Goal: Communication & Community: Ask a question

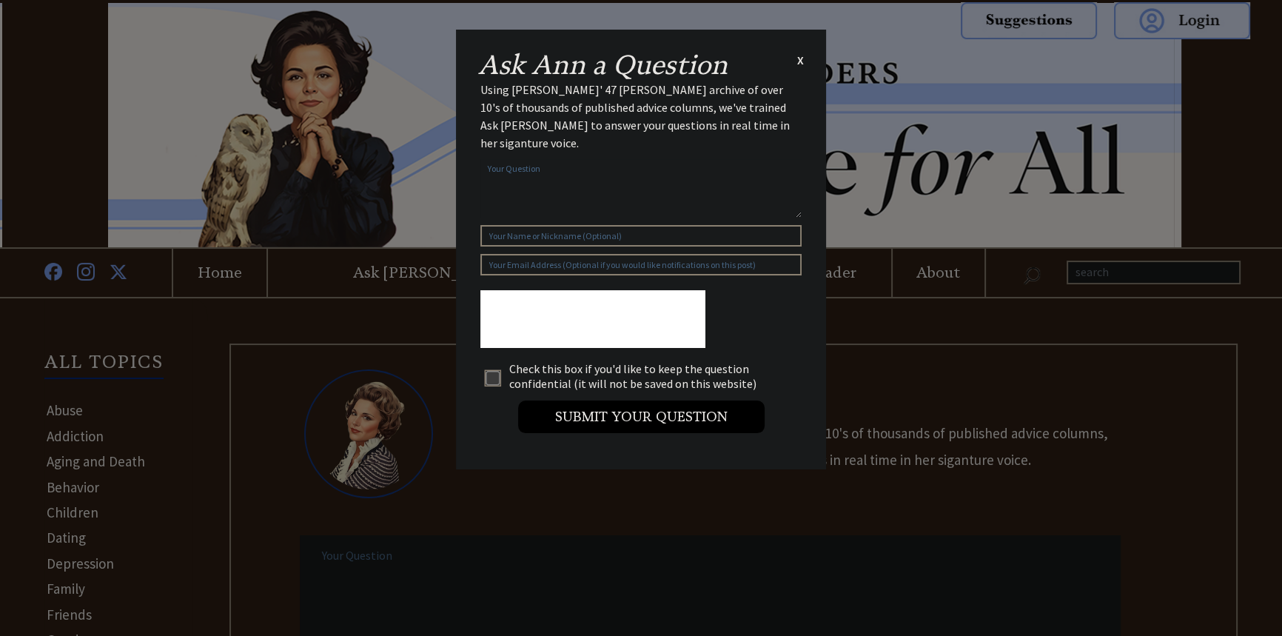
click at [804, 67] on div "Ask [PERSON_NAME] a Question X Using [PERSON_NAME]' 47 [PERSON_NAME] archive of…" at bounding box center [641, 250] width 370 height 440
click at [799, 61] on span "X" at bounding box center [800, 60] width 7 height 15
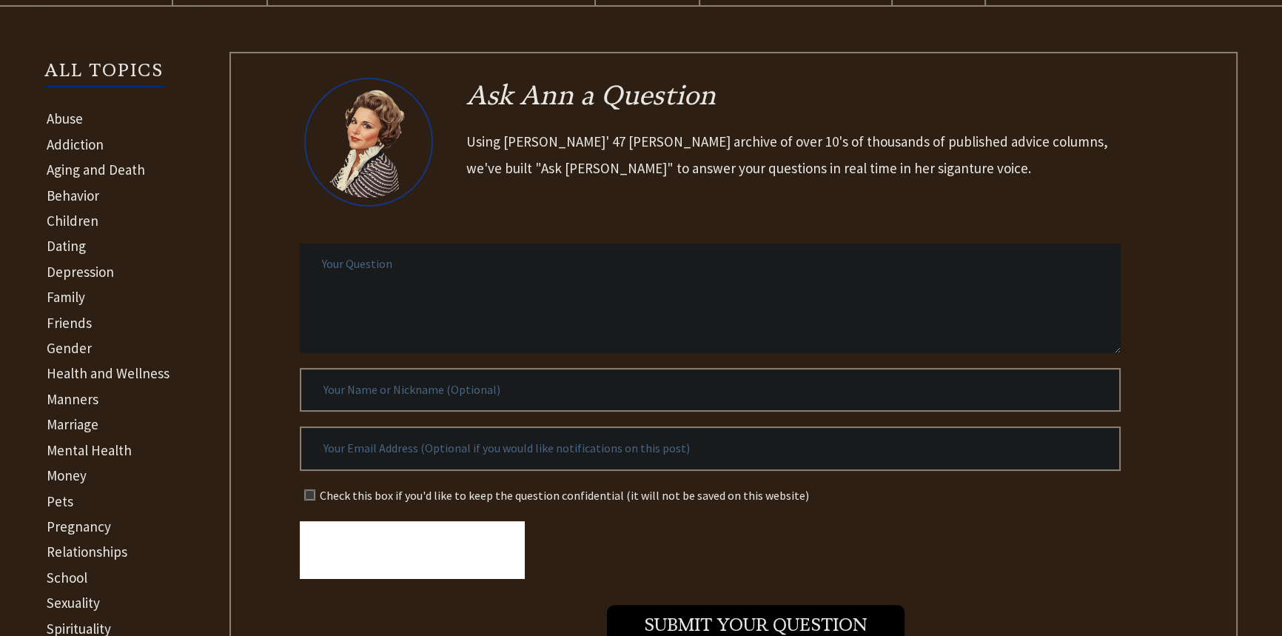
scroll to position [336, 0]
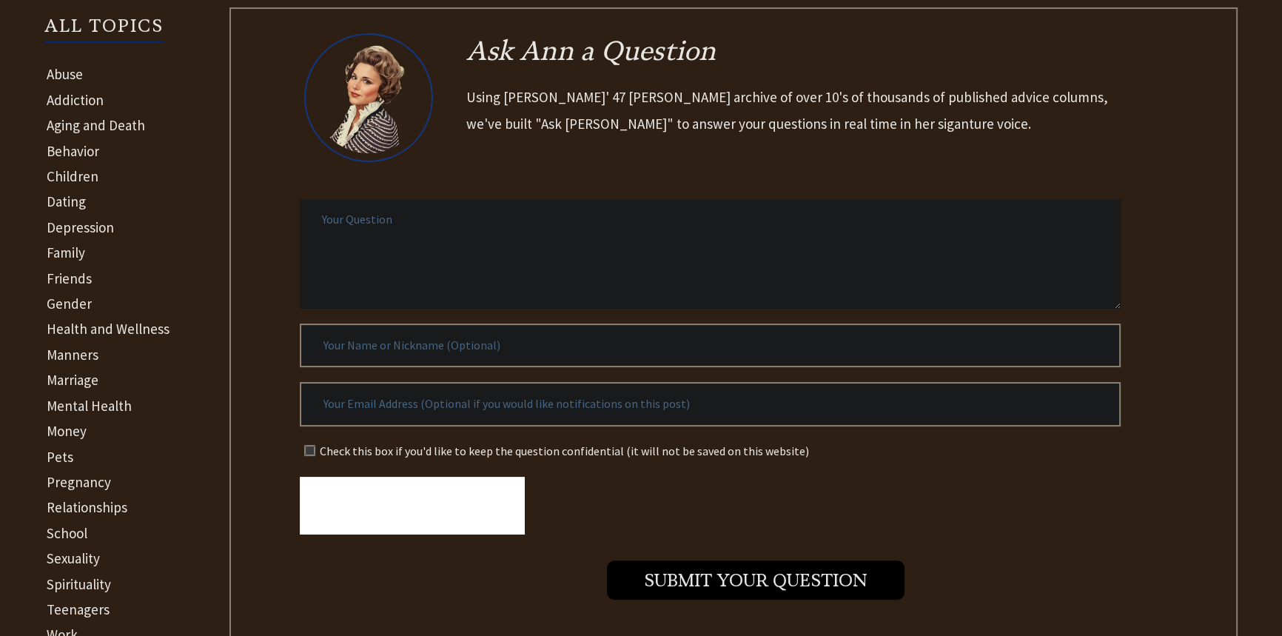
click at [427, 235] on textarea at bounding box center [710, 253] width 821 height 109
type textarea "R"
click at [343, 221] on textarea at bounding box center [710, 253] width 821 height 109
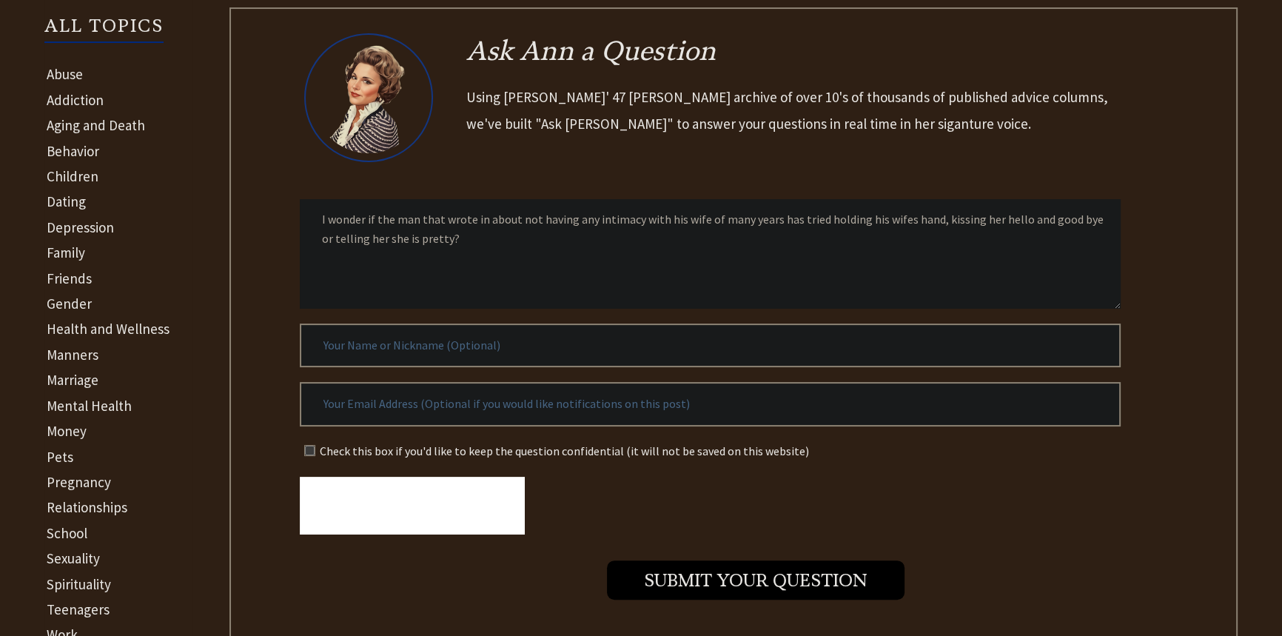
type textarea "I wonder if the man that wrote in about not having any intimacy with his wife o…"
click at [503, 409] on input "text" at bounding box center [710, 404] width 821 height 44
type input "[EMAIL_ADDRESS][DOMAIN_NAME]"
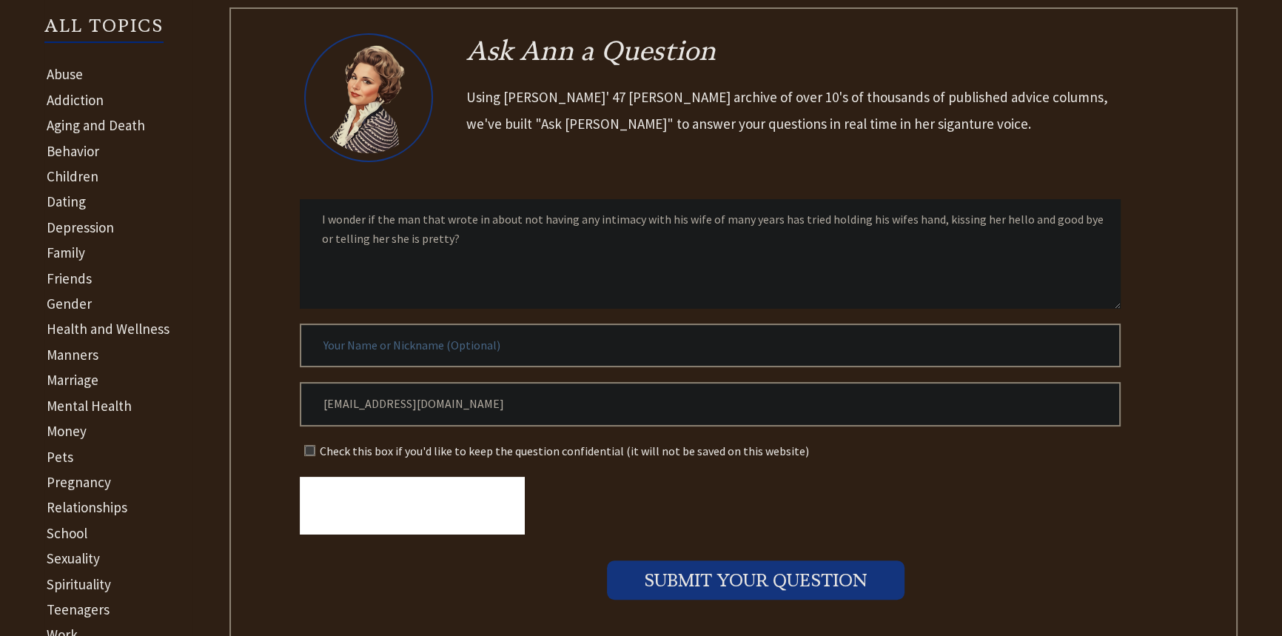
click at [749, 577] on input "Submit your Question" at bounding box center [756, 579] width 298 height 39
click at [733, 577] on input "Submit your Question" at bounding box center [756, 579] width 298 height 39
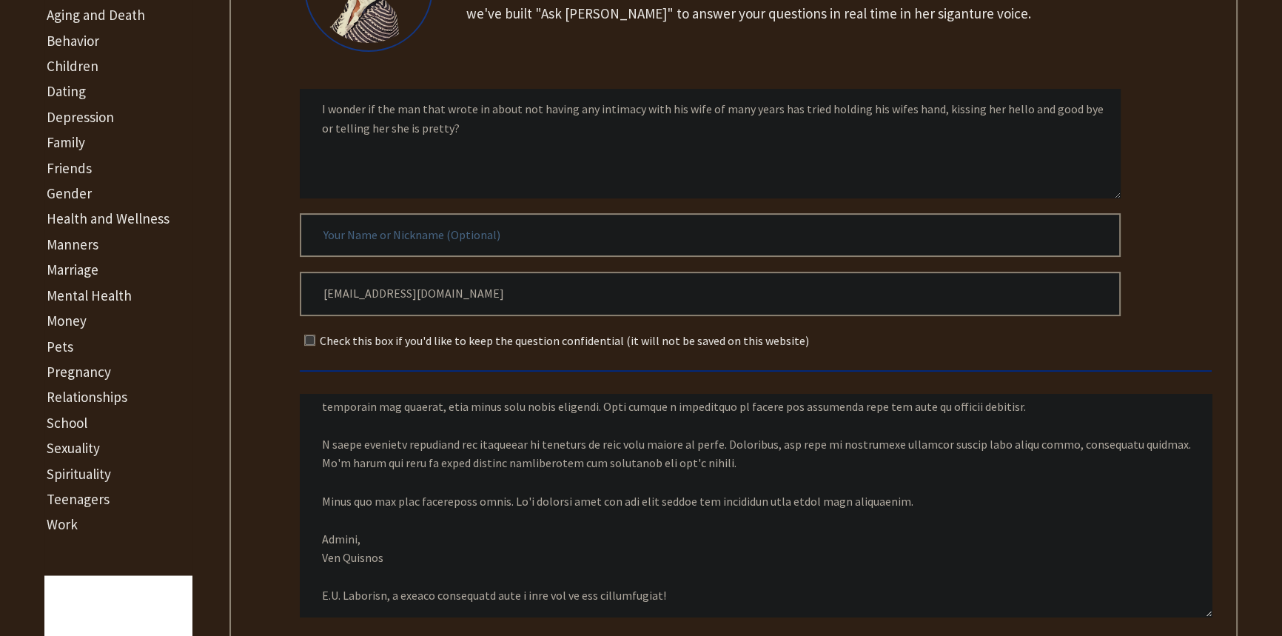
scroll to position [471, 0]
